Goal: Task Accomplishment & Management: Manage account settings

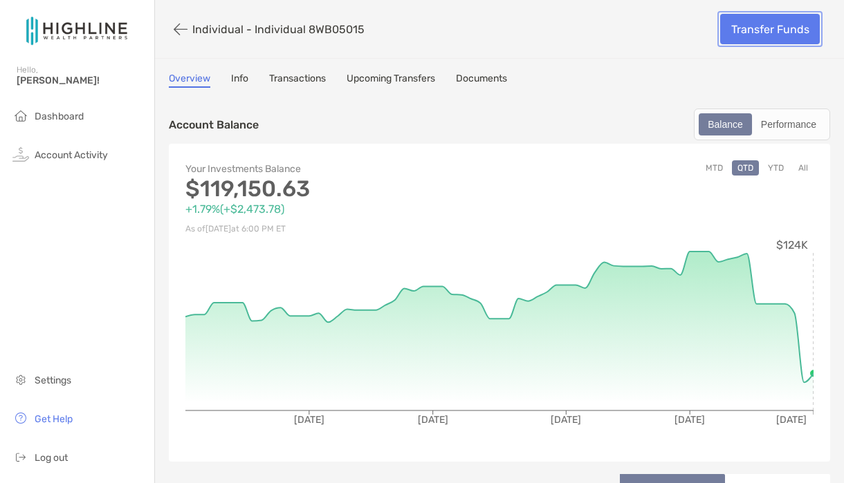
click at [748, 19] on link "Transfer Funds" at bounding box center [770, 29] width 100 height 30
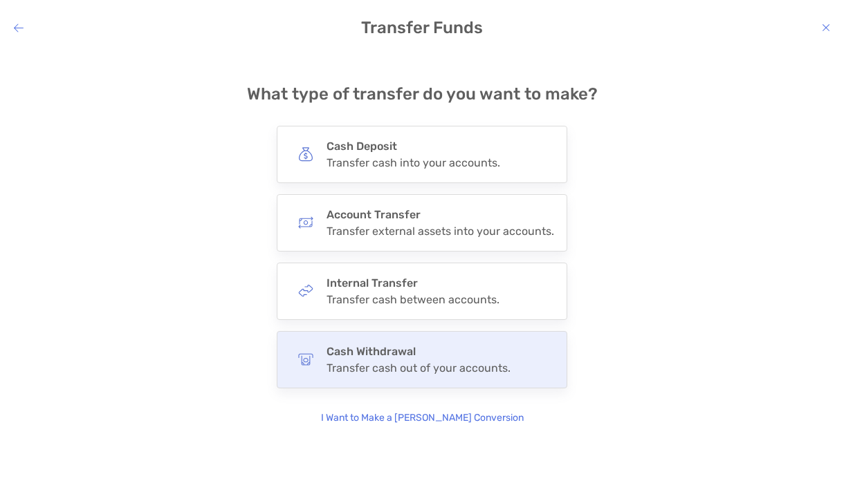
click at [461, 362] on div "Transfer cash out of your accounts." at bounding box center [418, 368] width 184 height 13
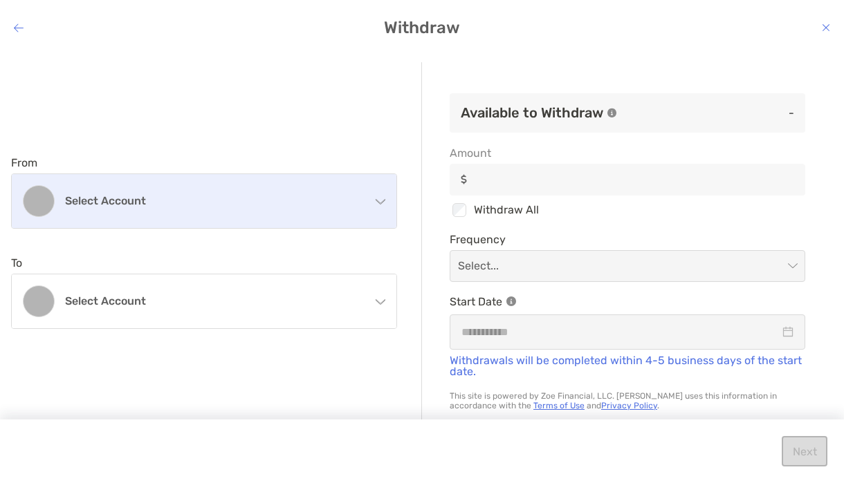
click at [353, 190] on div "Select account" at bounding box center [204, 201] width 385 height 54
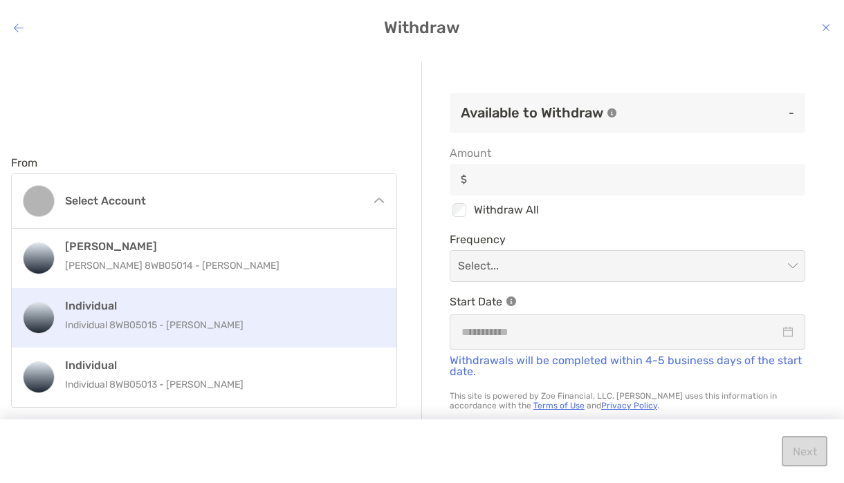
click at [315, 301] on h4 "Individual" at bounding box center [219, 305] width 308 height 13
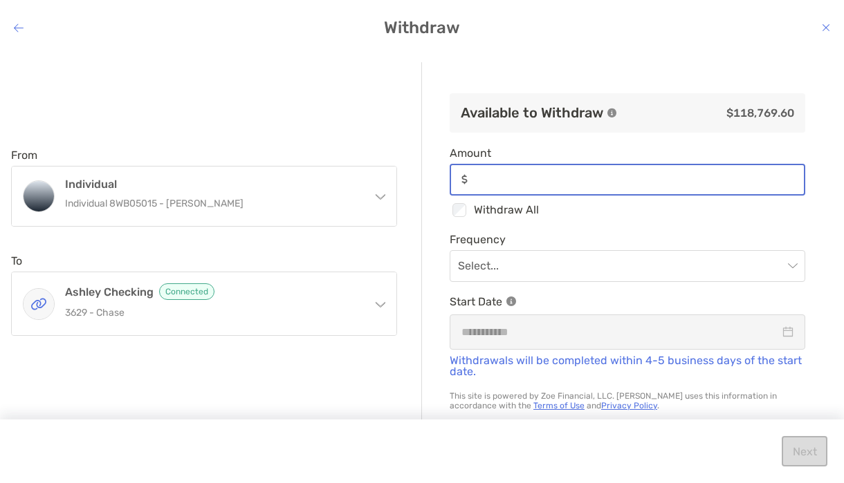
click at [492, 179] on input "Amount" at bounding box center [638, 180] width 331 height 12
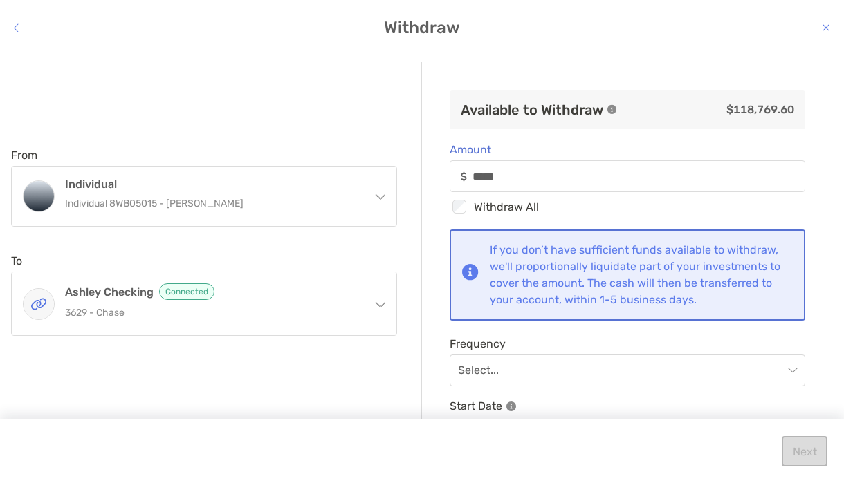
click at [441, 188] on div "Available to Withdraw $118,769.60 Amount ***** Checkbox Withdraw All If you don…" at bounding box center [627, 242] width 411 height 360
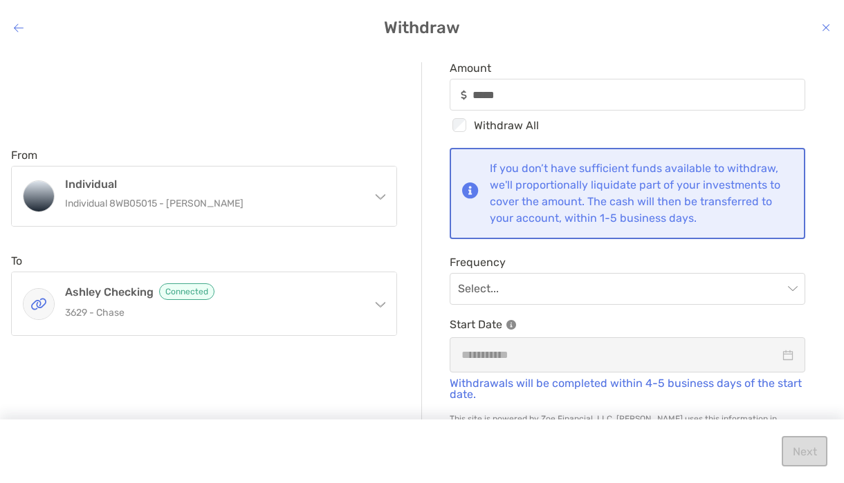
scroll to position [101, 0]
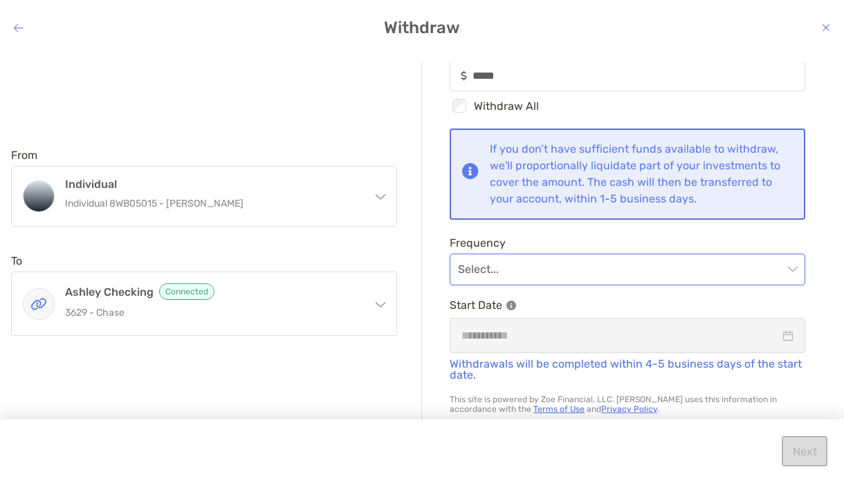
click at [506, 273] on input "modal" at bounding box center [620, 270] width 325 height 30
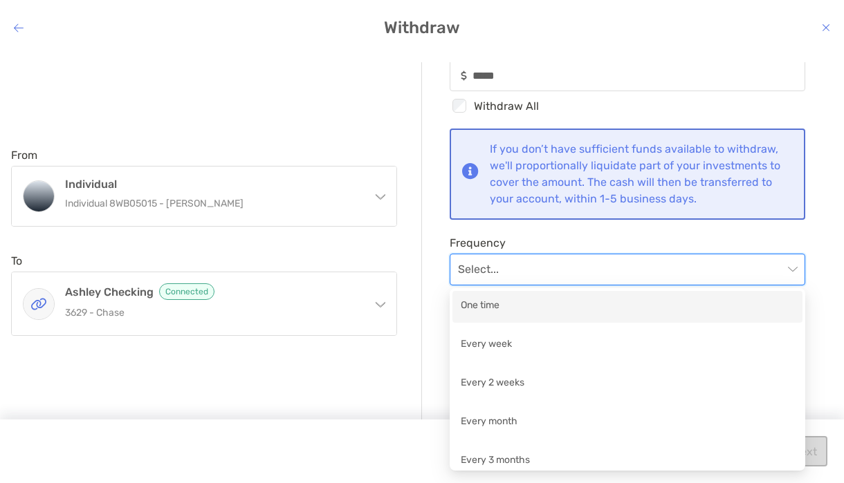
click at [507, 315] on div "One time" at bounding box center [627, 306] width 333 height 17
type input "*****"
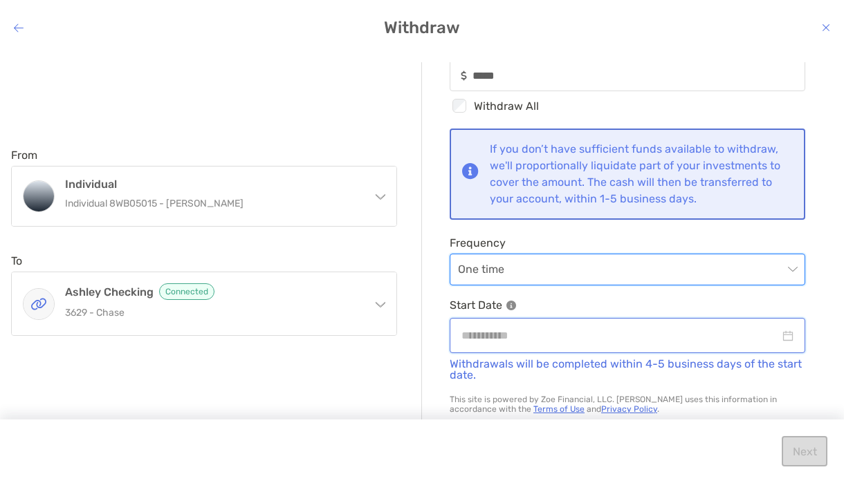
click at [510, 328] on input "modal" at bounding box center [620, 335] width 318 height 17
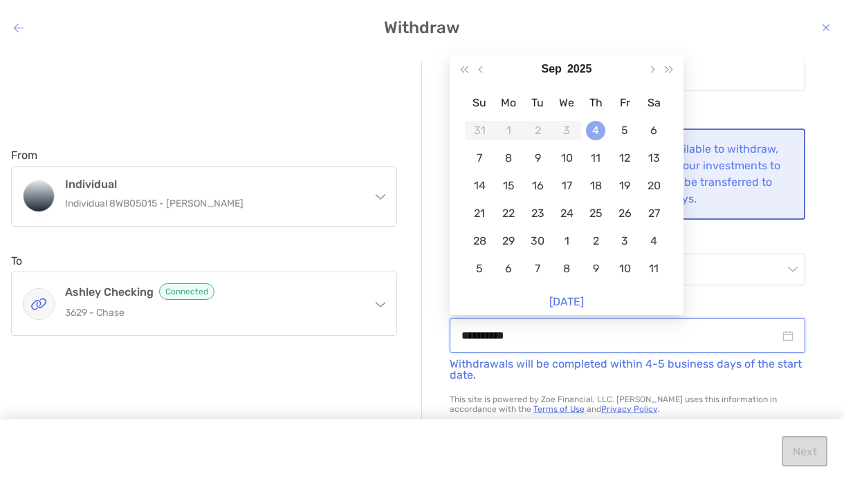
type input "**********"
click at [601, 127] on div "4" at bounding box center [595, 130] width 19 height 19
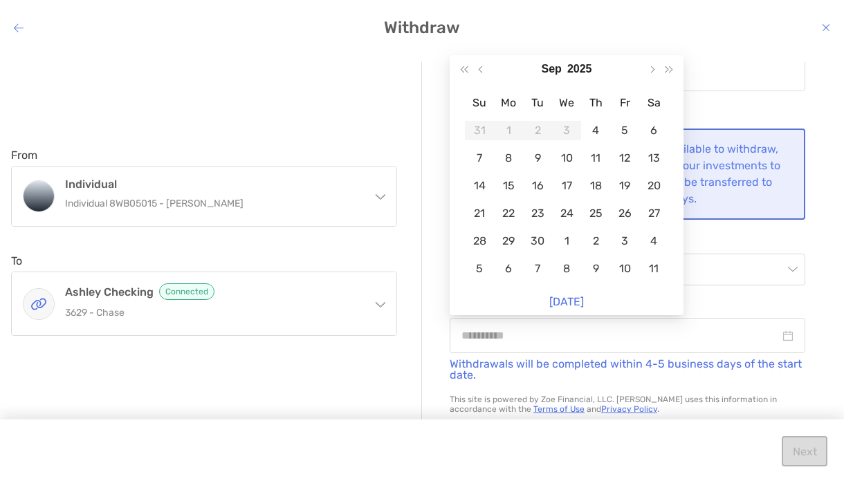
type input "*****"
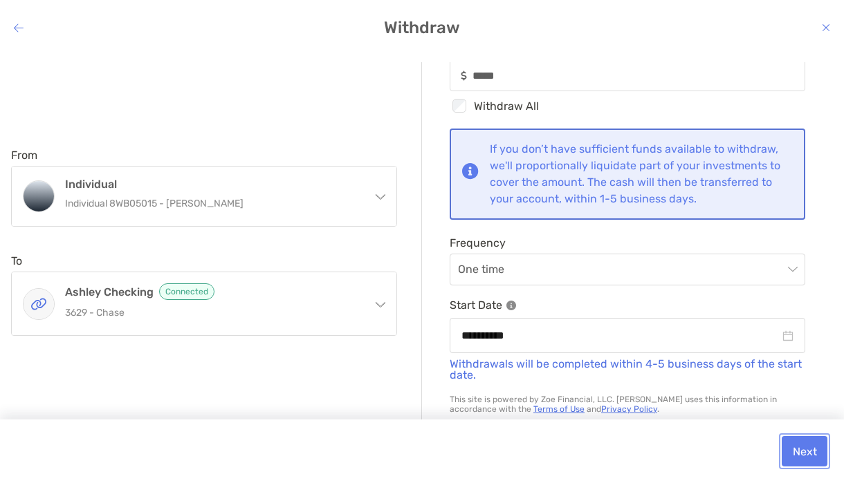
click at [815, 449] on button "Next" at bounding box center [805, 451] width 46 height 30
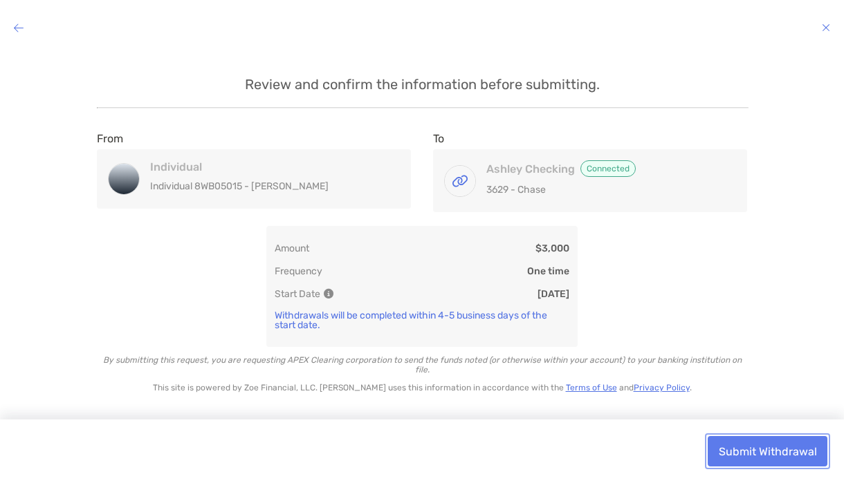
click at [782, 451] on button "Submit Withdrawal" at bounding box center [768, 451] width 120 height 30
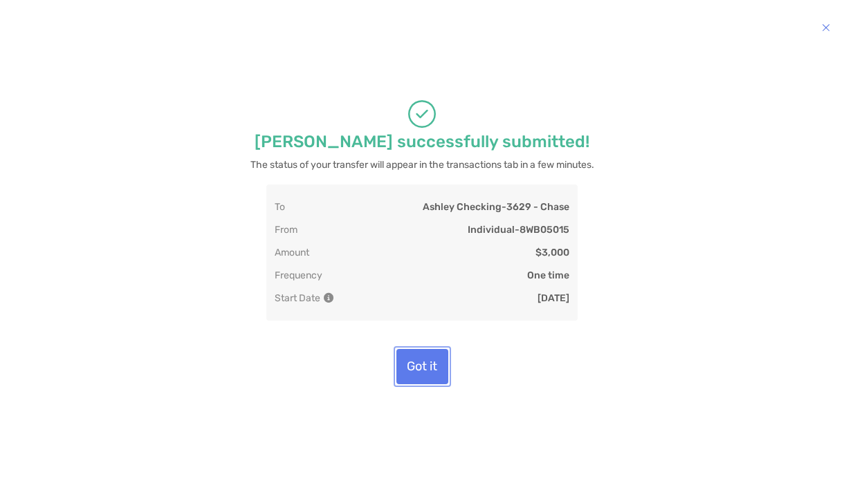
click at [432, 385] on button "Got it" at bounding box center [422, 366] width 52 height 35
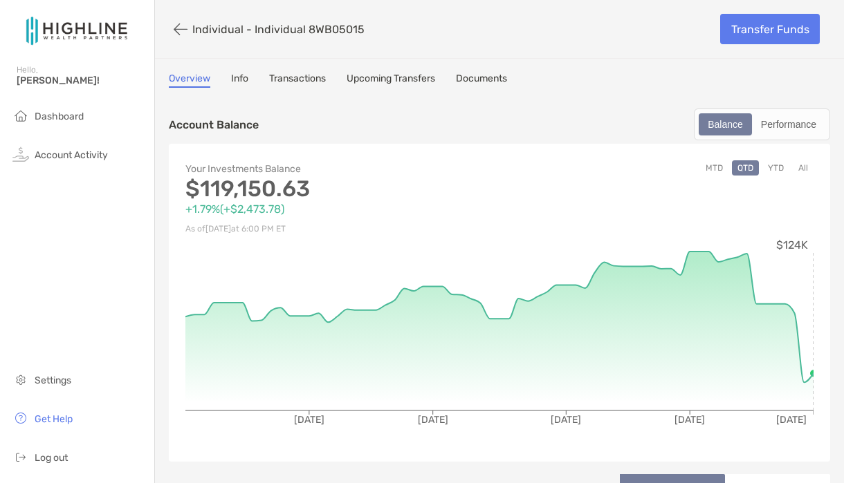
click at [397, 80] on link "Upcoming Transfers" at bounding box center [390, 80] width 89 height 15
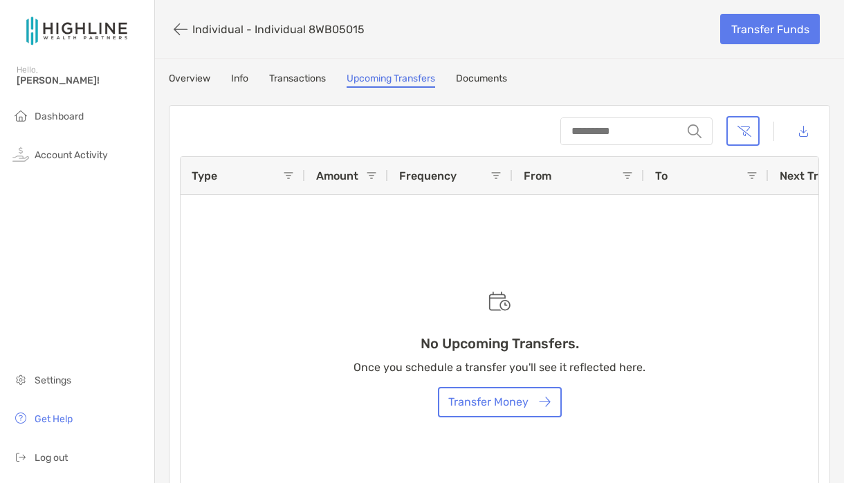
click at [318, 82] on link "Transactions" at bounding box center [297, 80] width 57 height 15
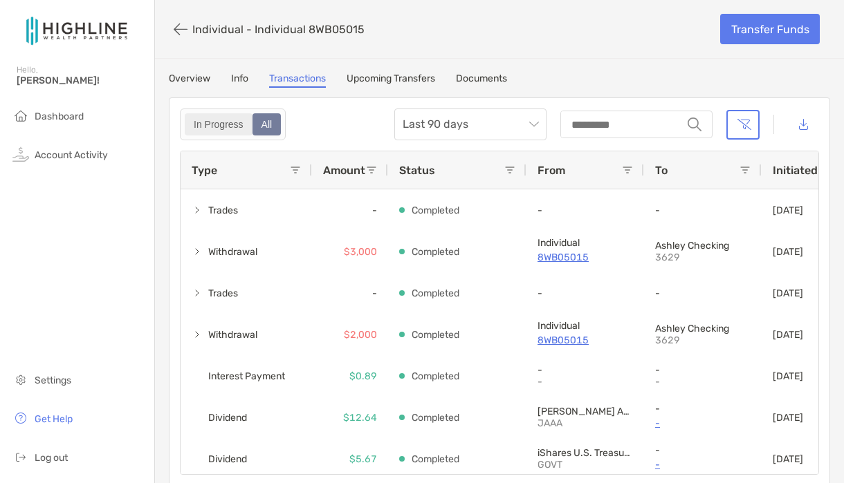
click at [239, 131] on div "In Progress" at bounding box center [218, 124] width 65 height 19
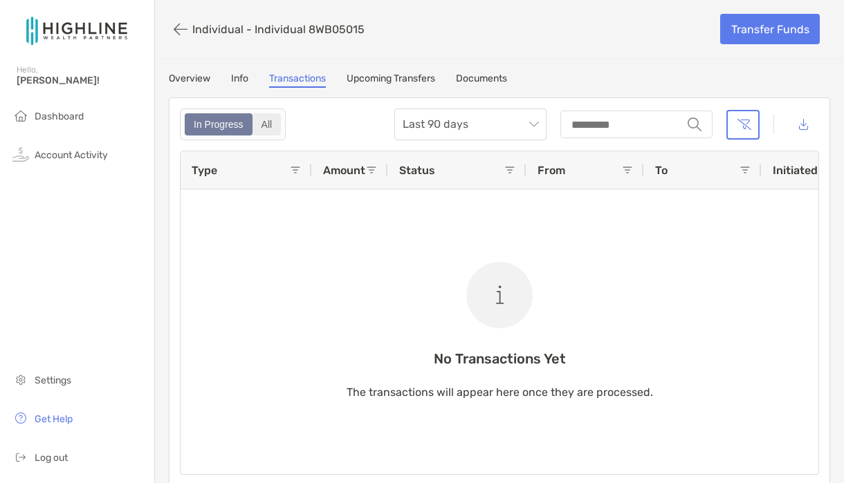
click at [271, 127] on div "All" at bounding box center [267, 124] width 26 height 19
